Goal: Find contact information: Find contact information

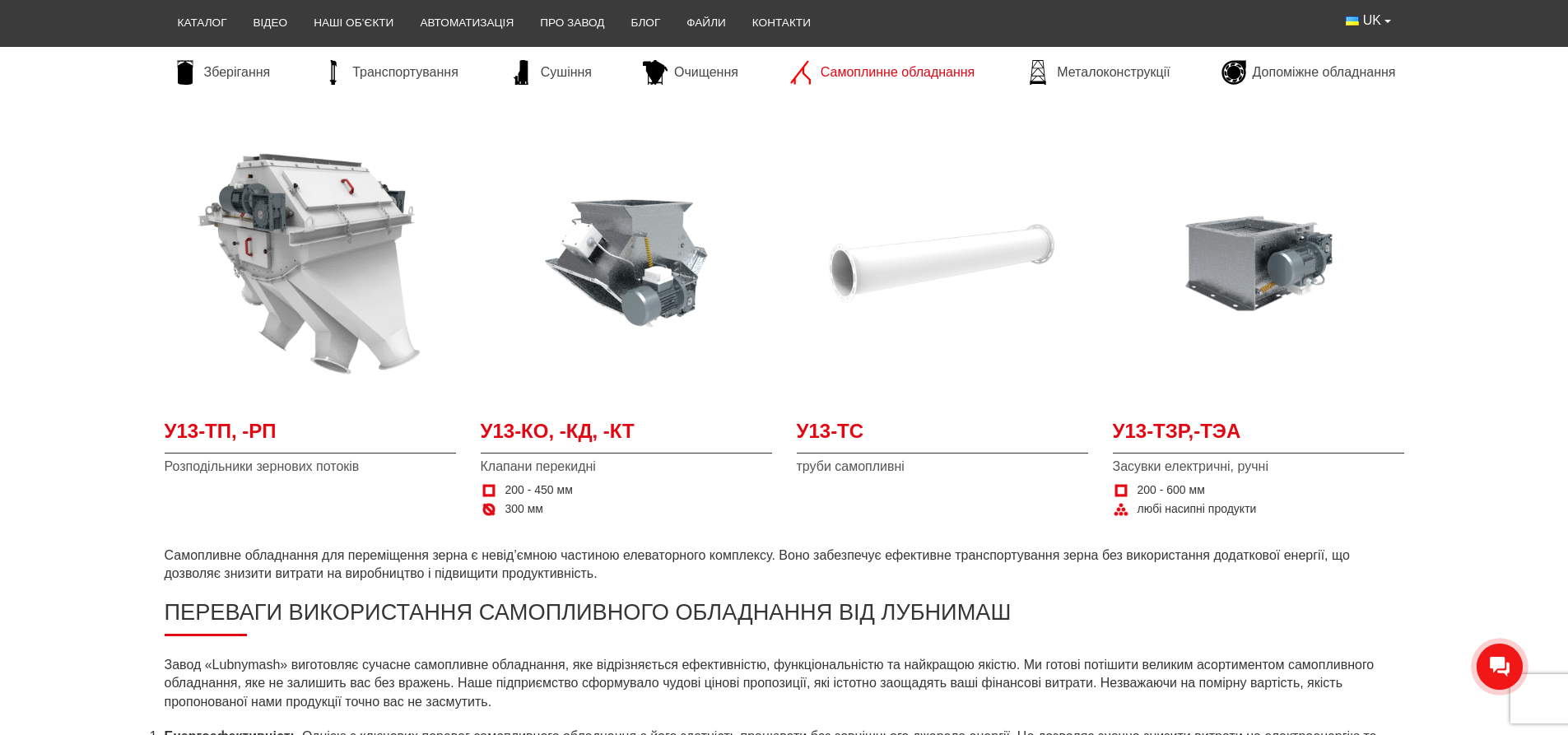
scroll to position [164, 0]
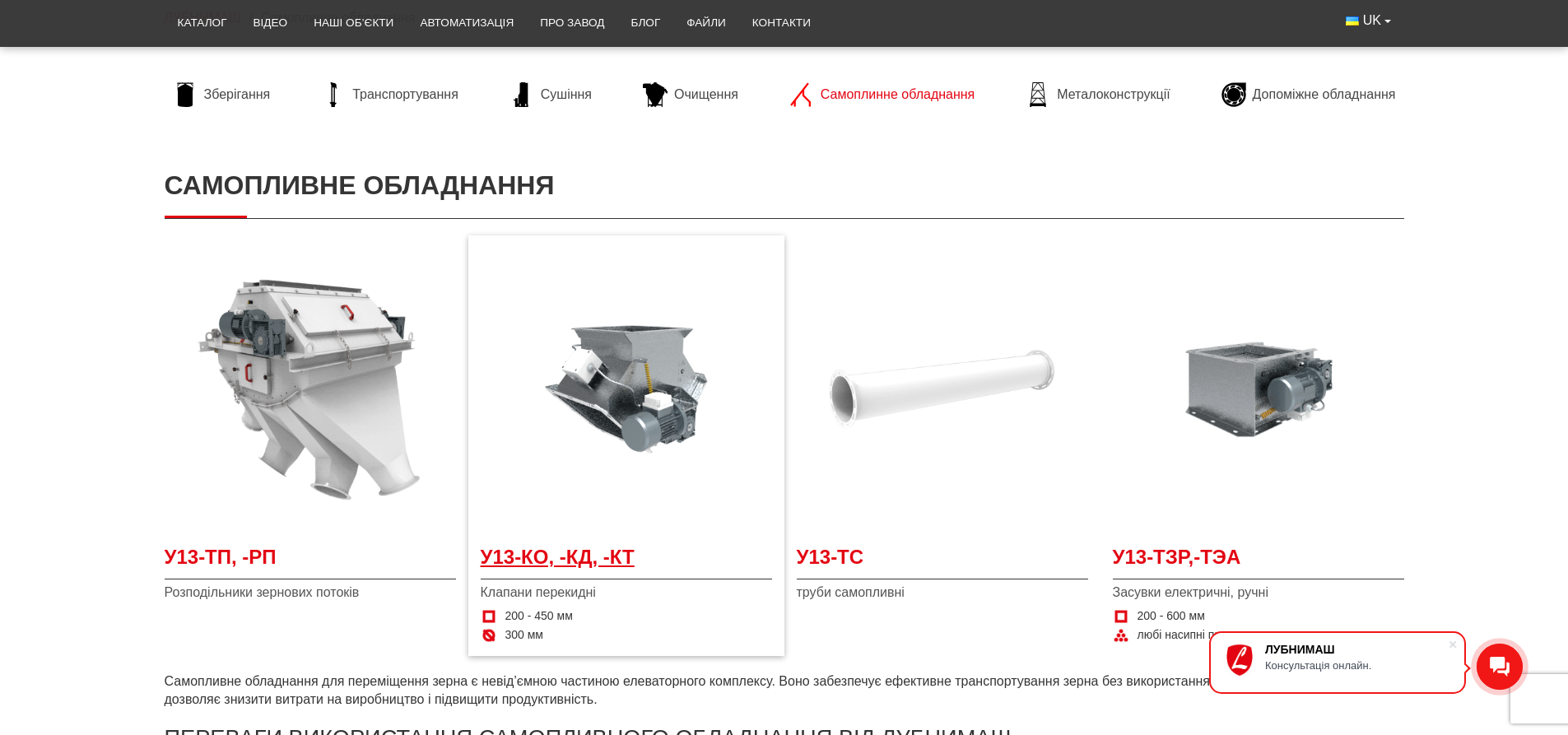
click at [542, 561] on span "У13-КО, -КД, -КТ" at bounding box center [626, 562] width 292 height 37
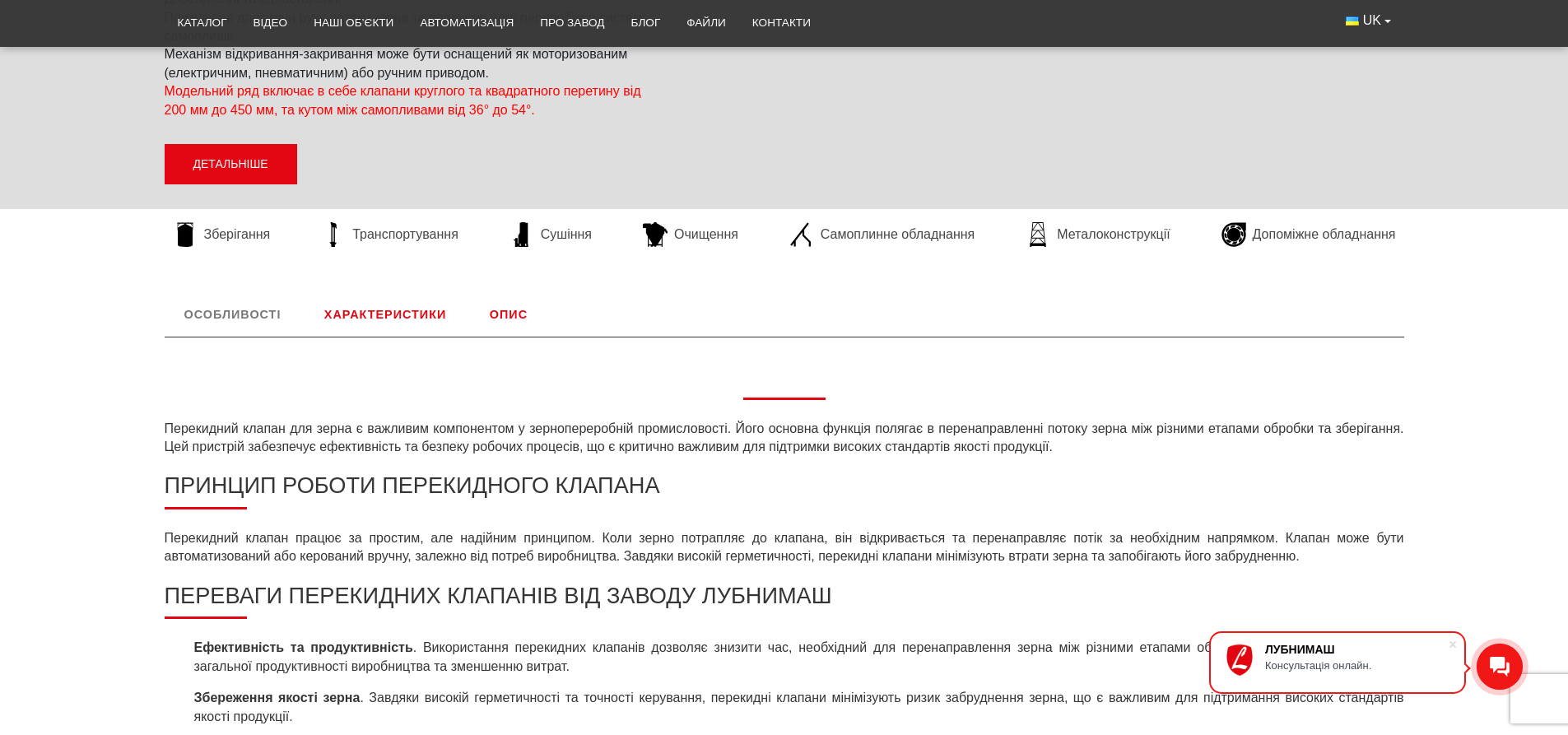
scroll to position [247, 0]
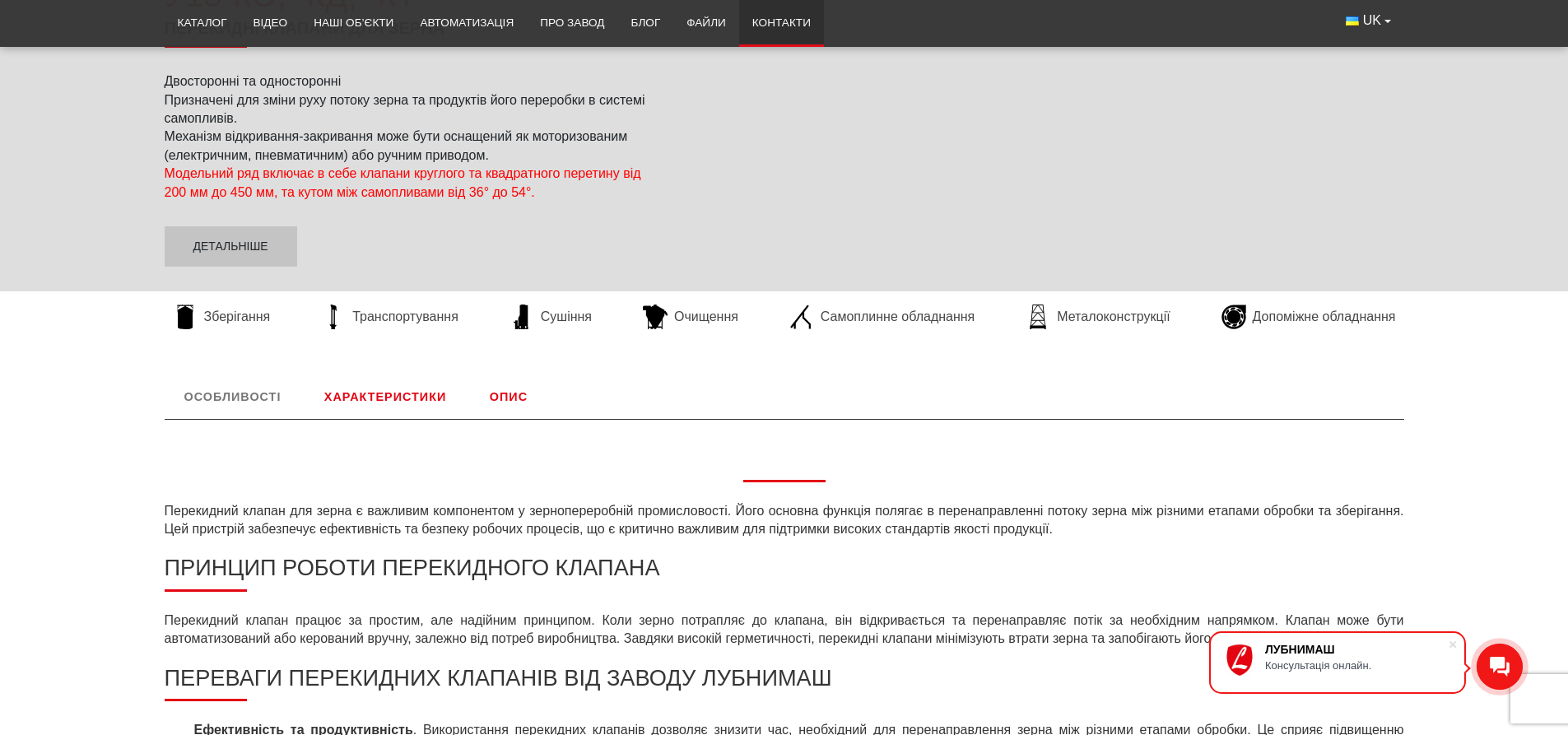
click at [791, 28] on link "Контакти" at bounding box center [781, 23] width 85 height 36
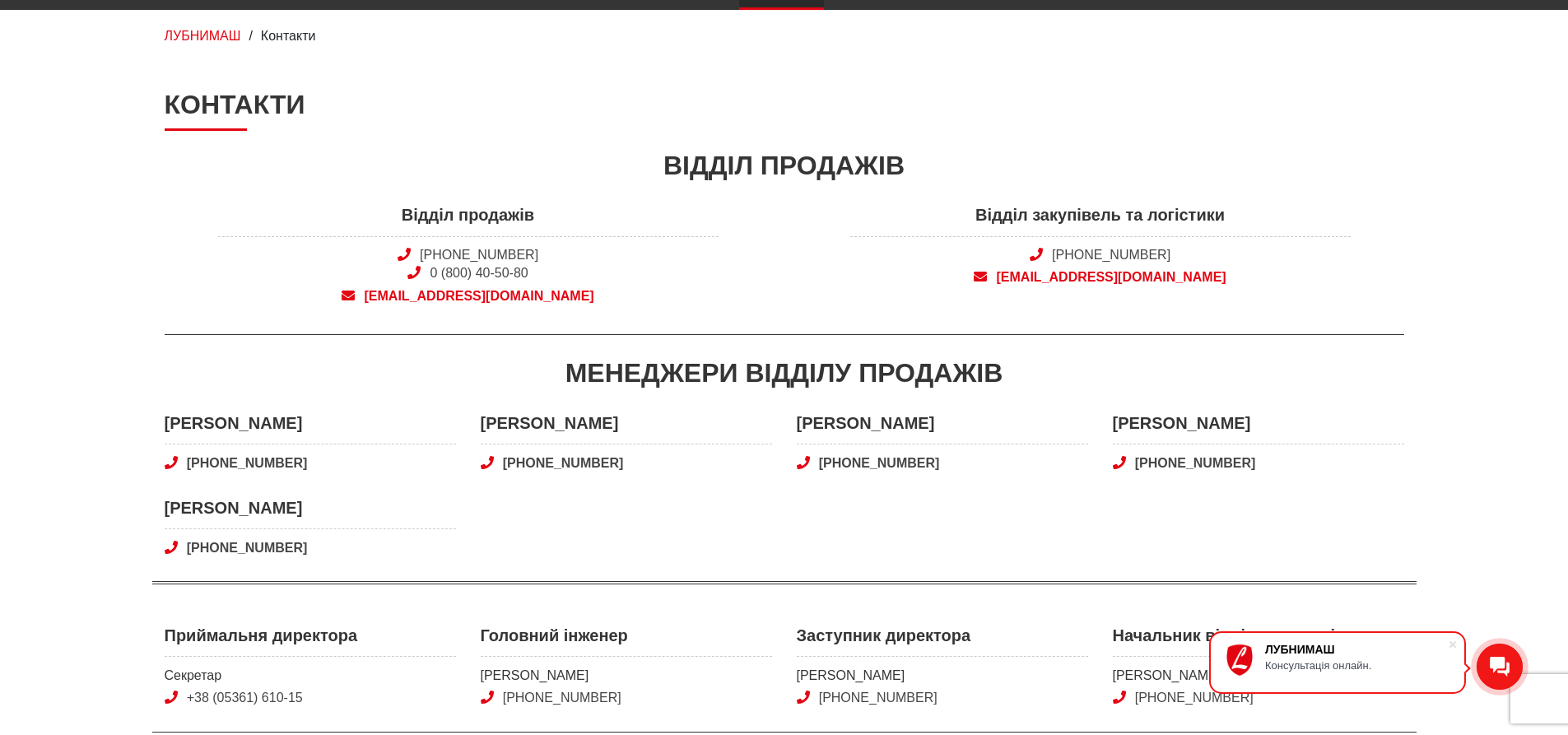
scroll to position [82, 0]
